Goal: Information Seeking & Learning: Learn about a topic

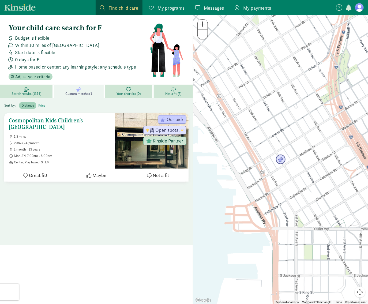
click at [101, 154] on span "Mon-Fri, 7:00am - 6:00pm" at bounding box center [62, 156] width 97 height 4
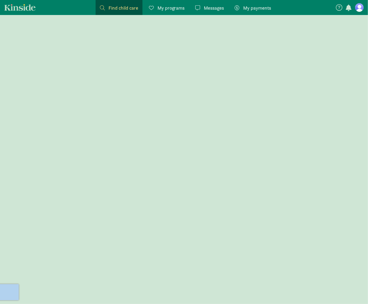
click at [101, 154] on div at bounding box center [184, 159] width 368 height 289
